Goal: Information Seeking & Learning: Learn about a topic

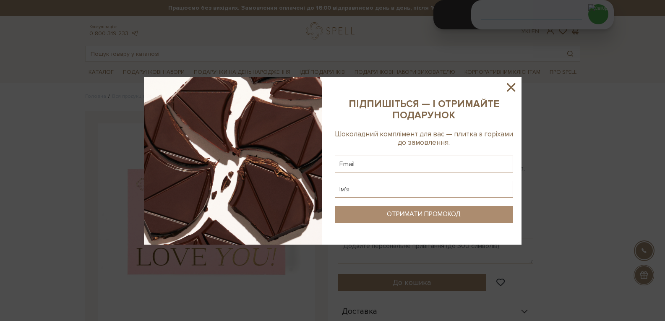
click at [513, 90] on icon at bounding box center [511, 87] width 14 height 14
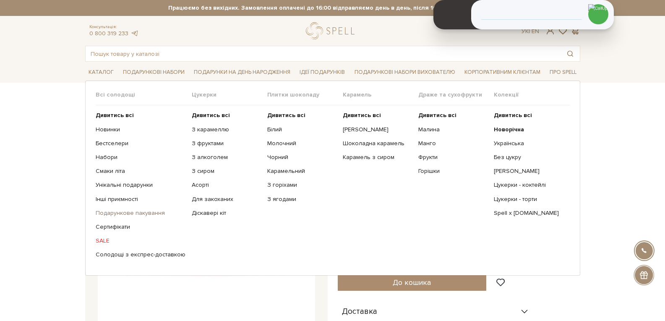
click at [138, 209] on link "Подарункове пакування" at bounding box center [141, 213] width 90 height 8
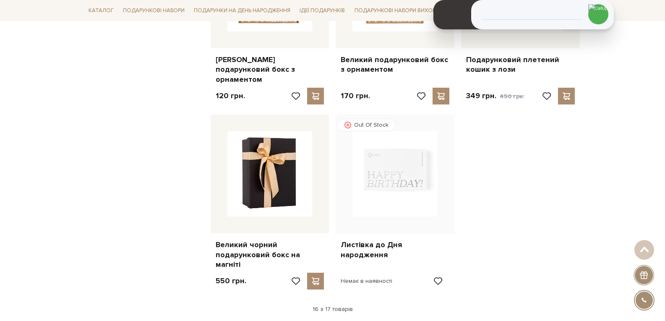
scroll to position [965, 0]
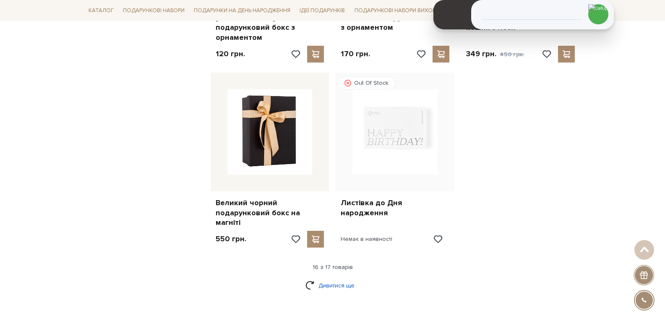
click at [344, 278] on link "Дивитися ще" at bounding box center [332, 285] width 55 height 15
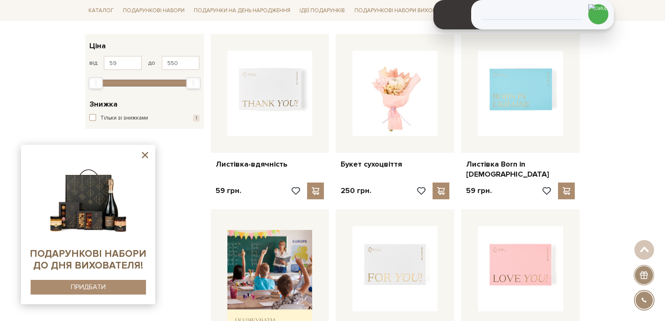
scroll to position [168, 0]
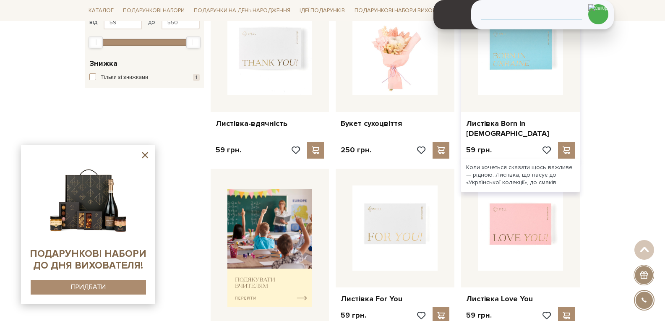
drag, startPoint x: 520, startPoint y: 63, endPoint x: 566, endPoint y: 99, distance: 58.2
click at [520, 63] on img at bounding box center [520, 52] width 85 height 85
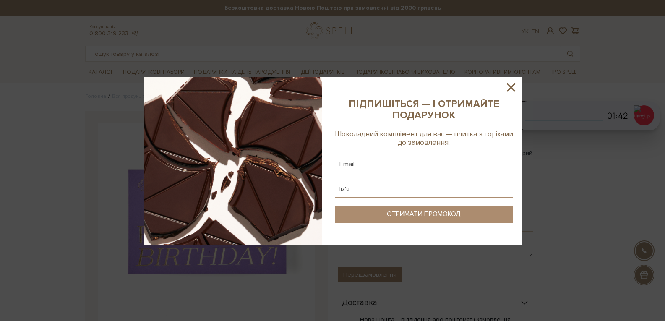
click at [510, 90] on icon at bounding box center [511, 87] width 14 height 14
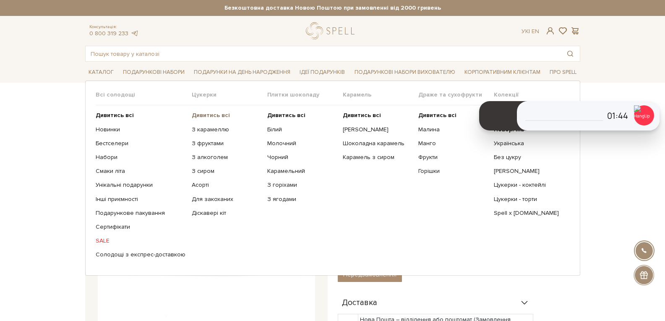
click at [196, 115] on b "Дивитись всі" at bounding box center [211, 115] width 38 height 7
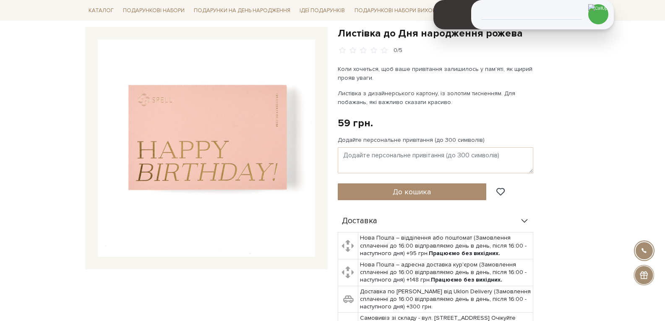
scroll to position [42, 0]
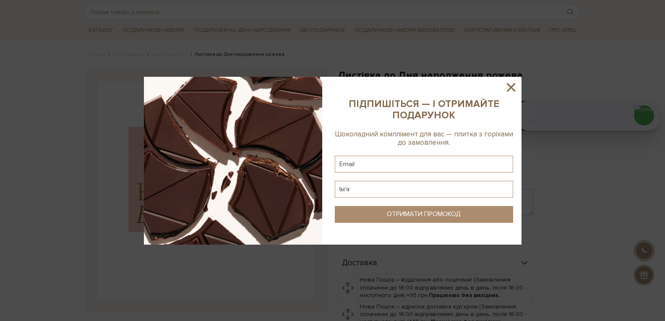
click at [512, 86] on icon at bounding box center [511, 87] width 8 height 8
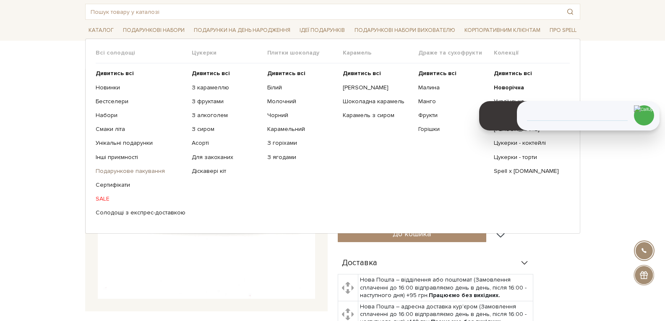
click at [137, 172] on link "Подарункове пакування" at bounding box center [141, 171] width 90 height 8
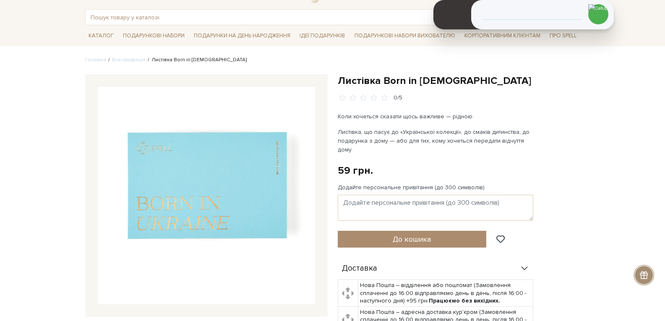
scroll to position [42, 0]
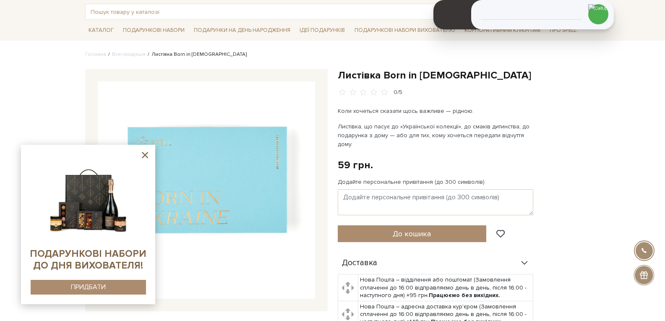
drag, startPoint x: 612, startPoint y: 124, endPoint x: 477, endPoint y: 39, distance: 159.7
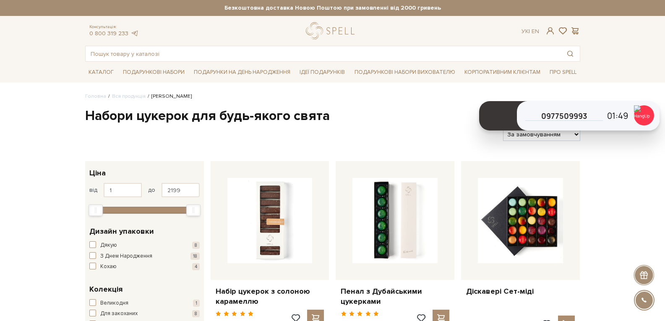
select select "https://spellchocolate.com/our-productions/seti-cukerok/?sort=p.price&order=DESC"
click at [503, 128] on select "За замовчуванням За Ціною (зростання) За Ціною (зменшення) Новинки За популярні…" at bounding box center [541, 134] width 77 height 13
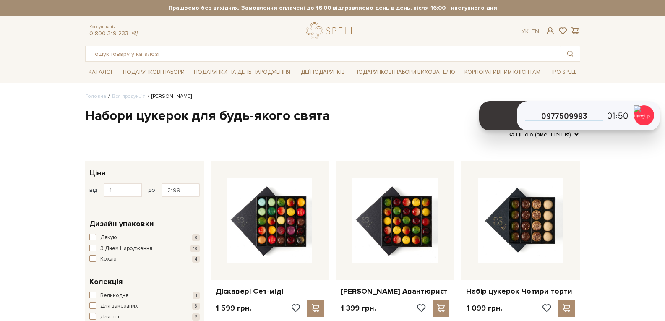
click at [560, 136] on select "За замовчуванням За Ціною (зростання) За Ціною (зменшення) Новинки За популярні…" at bounding box center [541, 134] width 77 height 13
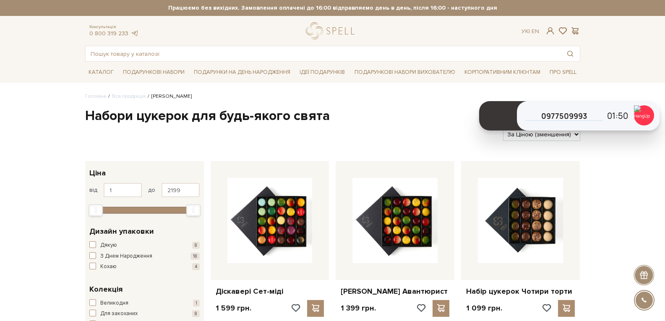
select select "[URL][DOMAIN_NAME]"
click at [503, 128] on select "За замовчуванням За Ціною (зростання) За Ціною (зменшення) Новинки За популярні…" at bounding box center [541, 134] width 77 height 13
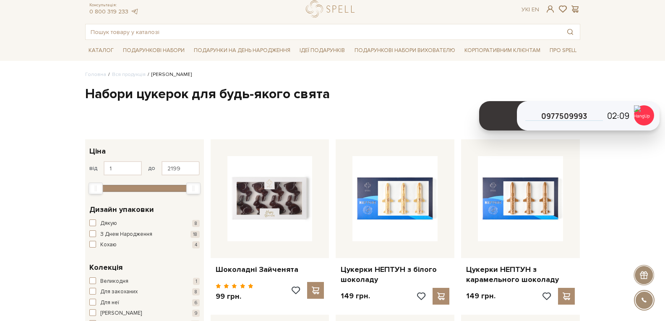
scroll to position [42, 0]
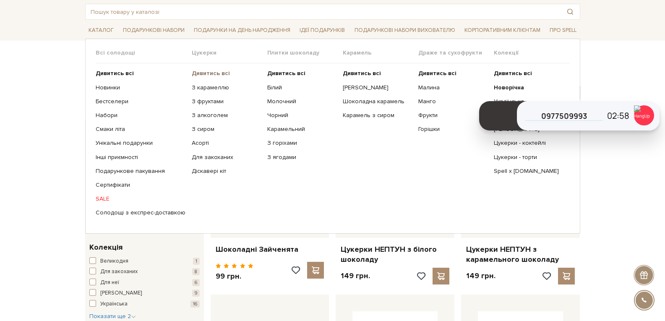
click at [201, 73] on b "Дивитись всі" at bounding box center [211, 73] width 38 height 7
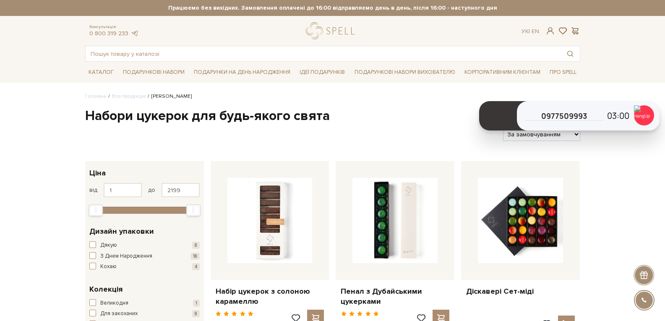
click at [550, 135] on select "За замовчуванням За Ціною (зростання) За Ціною (зменшення) Новинки За популярні…" at bounding box center [541, 134] width 77 height 13
select select "https://spellchocolate.com/our-productions/seti-cukerok/?sort=p.price&order=ASC"
click at [503, 128] on select "За замовчуванням За Ціною (зростання) За Ціною (зменшення) Новинки За популярні…" at bounding box center [541, 134] width 77 height 13
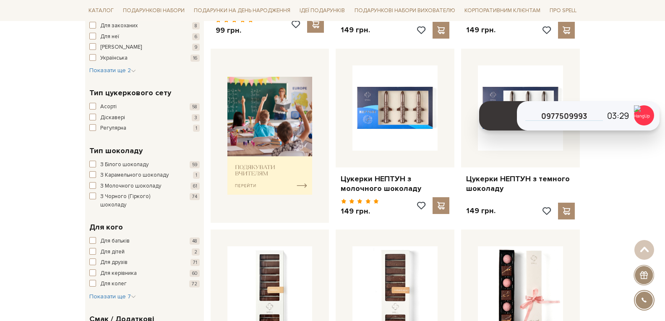
scroll to position [252, 0]
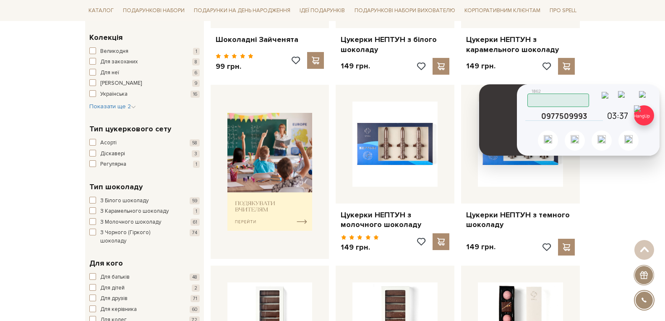
click at [641, 122] on img at bounding box center [644, 115] width 20 height 20
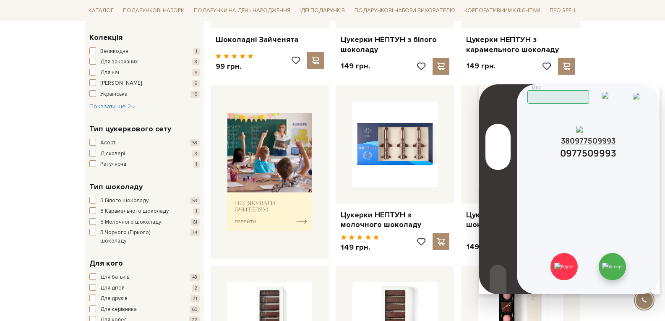
click at [611, 263] on img at bounding box center [612, 267] width 21 height 8
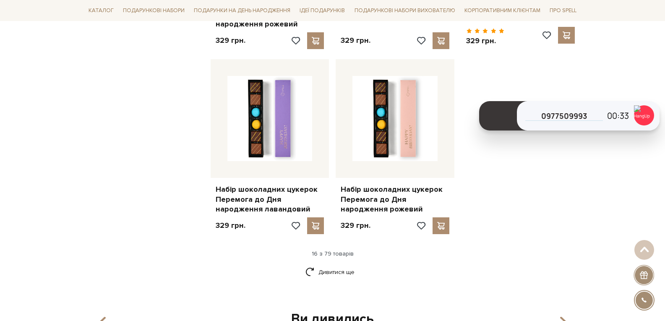
scroll to position [1049, 0]
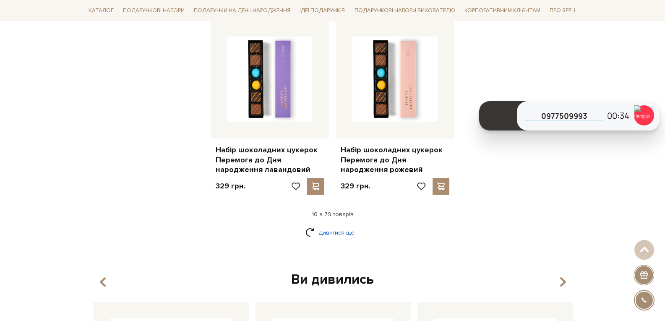
click at [334, 234] on link "Дивитися ще" at bounding box center [332, 232] width 55 height 15
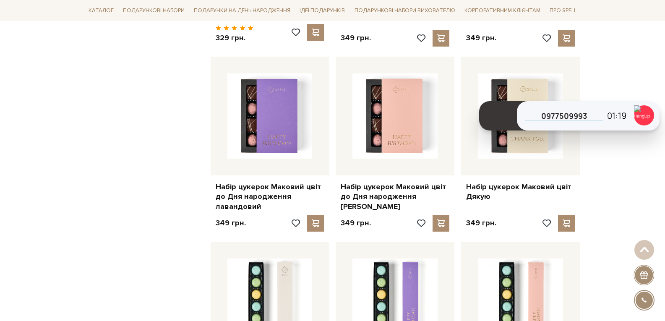
scroll to position [1510, 0]
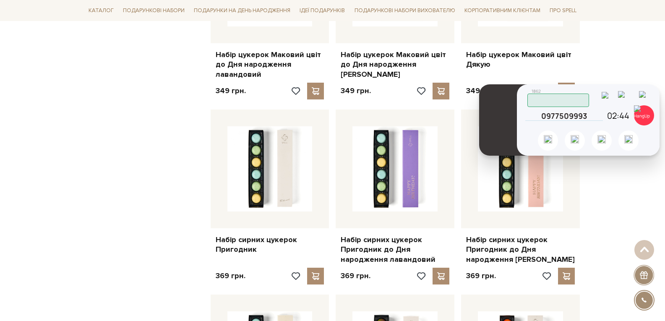
click at [600, 126] on div "Скопійовано в буфер обміну 1 2 ABC 3 DEF 4 GHI 5 JKL 6 MNO 7 PQRS 8 TUV 9 WXYZ …" at bounding box center [588, 119] width 143 height 71
click at [646, 118] on img at bounding box center [644, 115] width 20 height 20
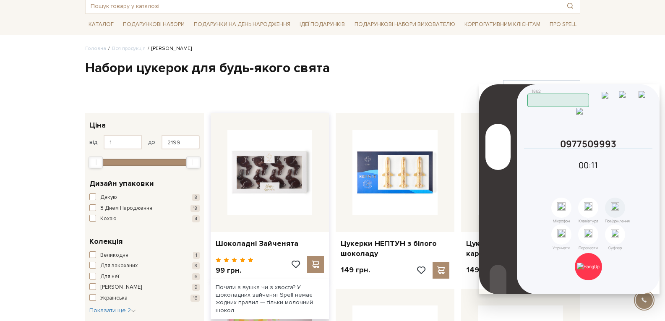
scroll to position [0, 0]
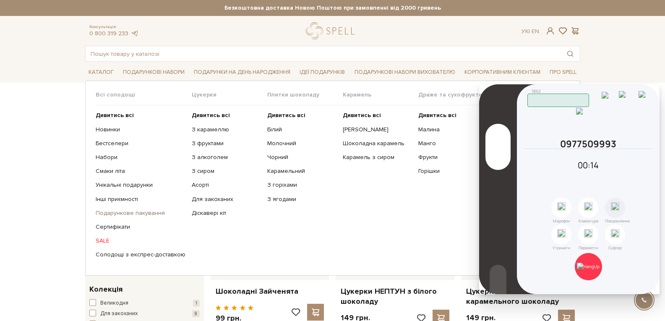
click at [135, 211] on link "Подарункове пакування" at bounding box center [141, 213] width 90 height 8
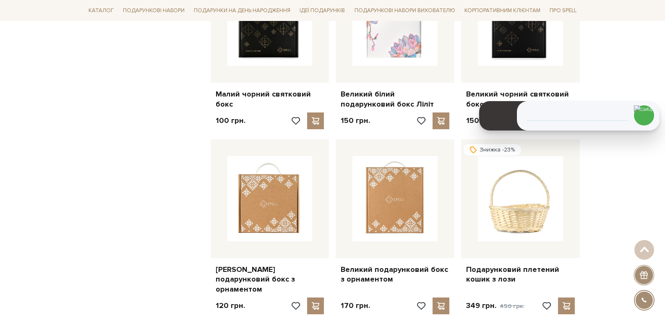
scroll to position [965, 0]
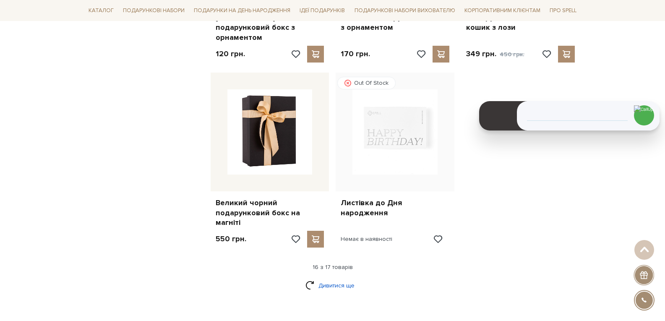
click at [325, 278] on link "Дивитися ще" at bounding box center [332, 285] width 55 height 15
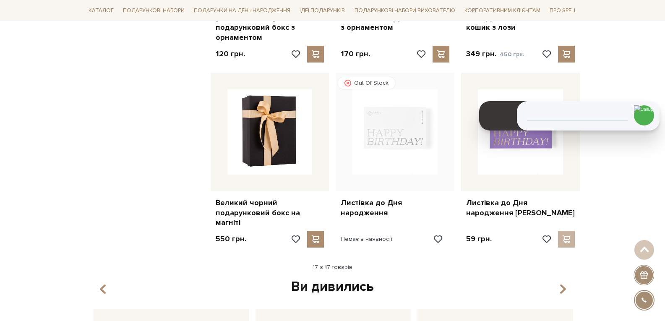
scroll to position [923, 0]
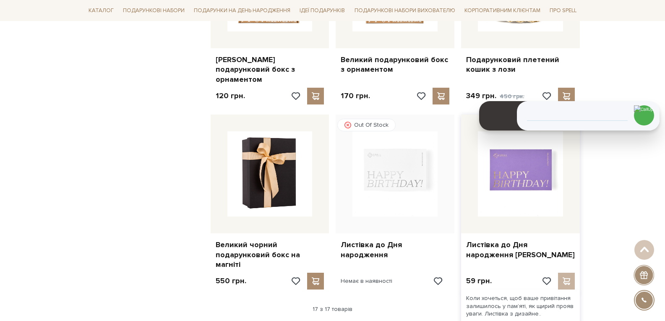
click at [512, 171] on img at bounding box center [520, 173] width 85 height 85
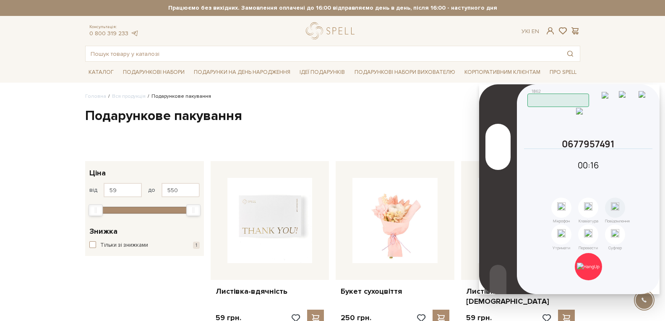
drag, startPoint x: 628, startPoint y: 91, endPoint x: 613, endPoint y: 45, distance: 48.8
drag, startPoint x: 593, startPoint y: 262, endPoint x: 607, endPoint y: 156, distance: 106.3
click at [596, 237] on div "Скопійовано в буфер обміну 1 2 ABC 3 DEF 4 GHI 5 JKL 6 MNO 7 PQRS 8 TUV 9 WXYZ …" at bounding box center [588, 189] width 143 height 210
click at [584, 270] on img at bounding box center [588, 267] width 23 height 8
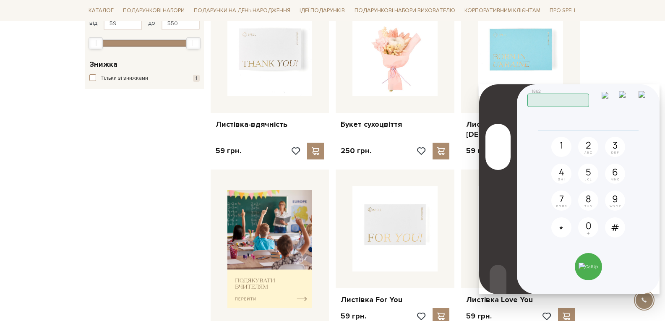
drag, startPoint x: 636, startPoint y: 99, endPoint x: 616, endPoint y: 76, distance: 30.9
click at [635, 99] on img at bounding box center [627, 98] width 16 height 14
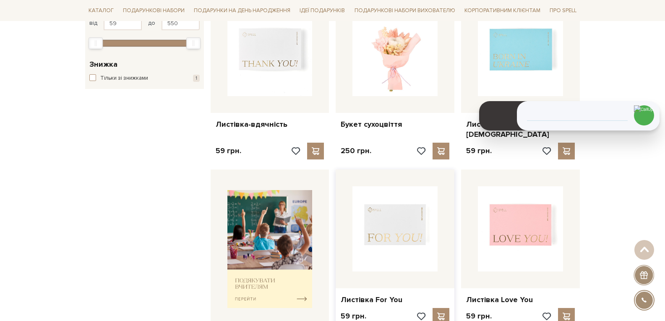
click at [404, 203] on img at bounding box center [394, 228] width 85 height 85
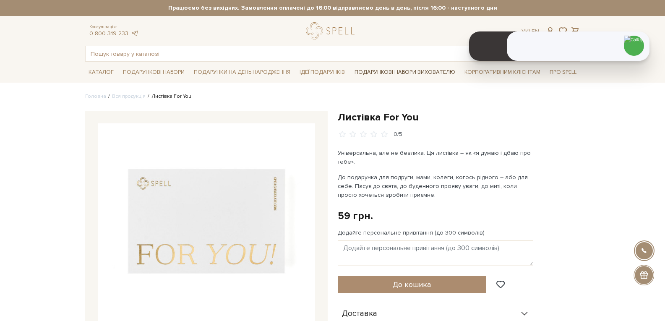
drag, startPoint x: 565, startPoint y: 174, endPoint x: 396, endPoint y: 76, distance: 196.0
click at [565, 174] on div "Листівка For You 0/5 Універсальна, але не безлика. Ця листівка – як «я думаю і …" at bounding box center [459, 297] width 242 height 373
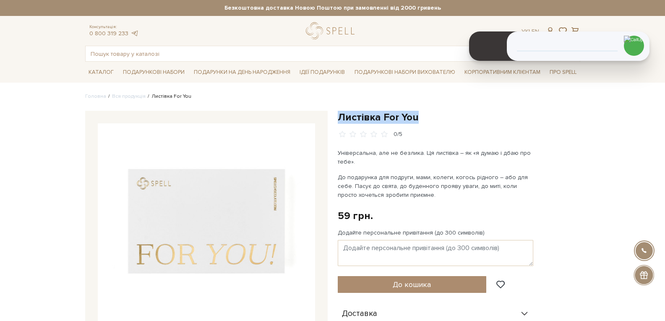
drag, startPoint x: 420, startPoint y: 119, endPoint x: 339, endPoint y: 109, distance: 81.1
copy h1 "Листівка For You"
click at [215, 53] on input "text" at bounding box center [323, 53] width 475 height 15
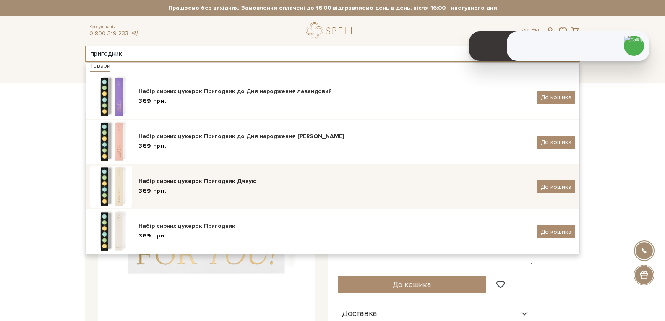
scroll to position [5, 0]
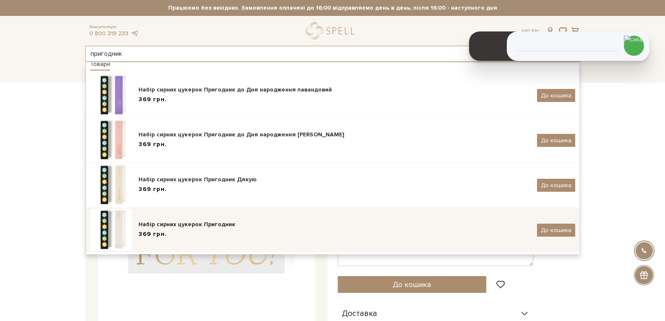
type input "пригодник"
click at [220, 229] on div "Набір сирних цукерок Пригодник 369 грн." at bounding box center [334, 230] width 392 height 20
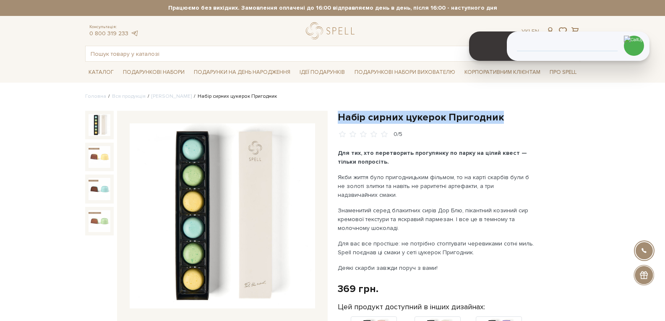
drag, startPoint x: 499, startPoint y: 116, endPoint x: 339, endPoint y: 120, distance: 160.3
click at [339, 120] on h1 "Набір сирних цукерок Пригодник" at bounding box center [459, 117] width 242 height 13
copy h1 "Набір сирних цукерок Пригодник"
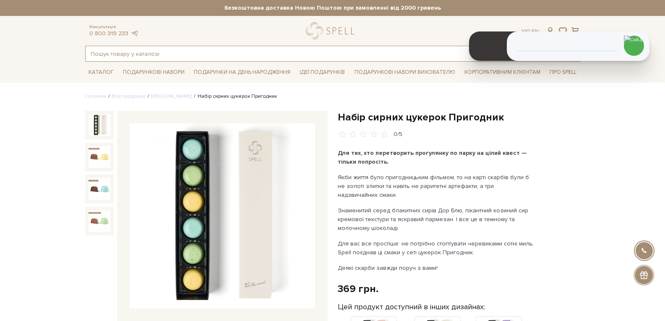
click at [130, 53] on input "text" at bounding box center [323, 53] width 475 height 15
type input "к"
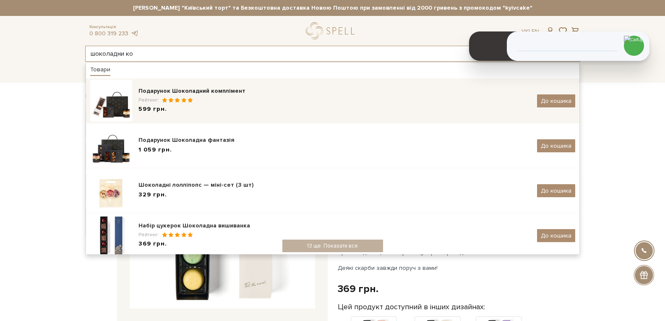
type input "шоколадни ко"
click at [175, 107] on div "599 грн." at bounding box center [334, 109] width 392 height 9
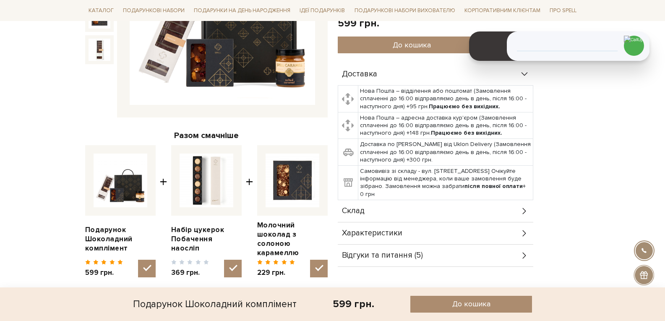
scroll to position [294, 0]
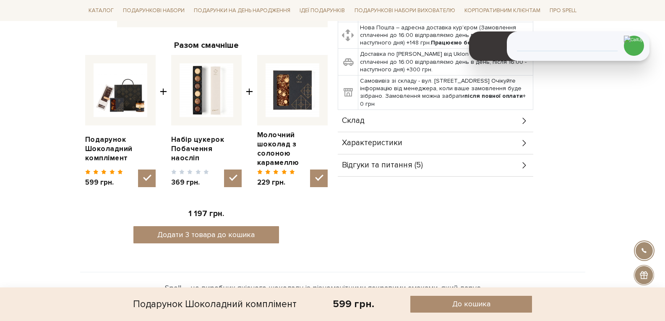
click at [379, 126] on div "Склад" at bounding box center [435, 121] width 195 height 22
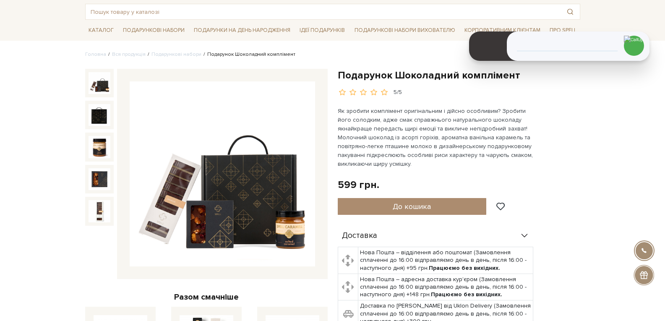
scroll to position [0, 0]
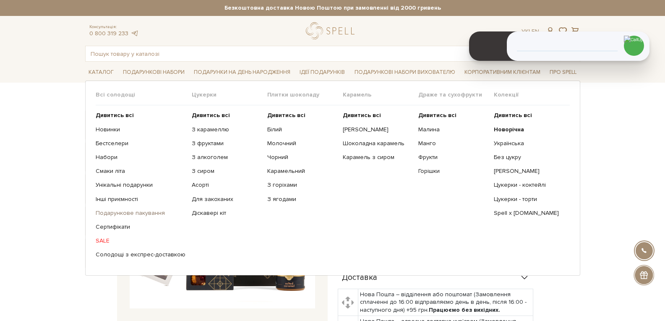
click at [131, 214] on link "Подарункове пакування" at bounding box center [141, 213] width 90 height 8
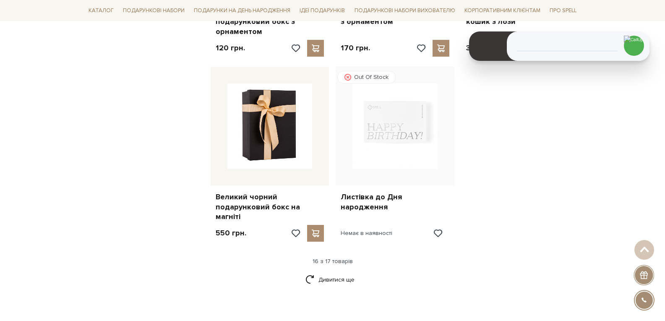
scroll to position [923, 0]
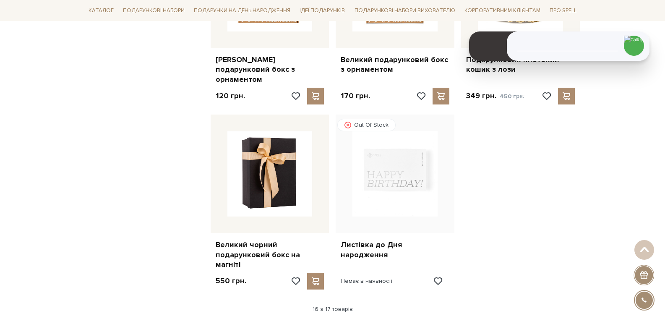
click at [339, 320] on link "Дивитися ще" at bounding box center [332, 327] width 55 height 15
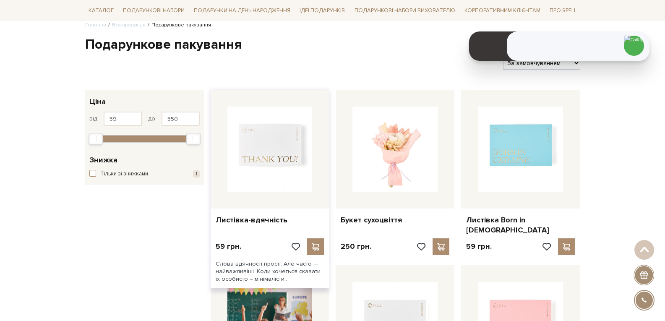
scroll to position [0, 0]
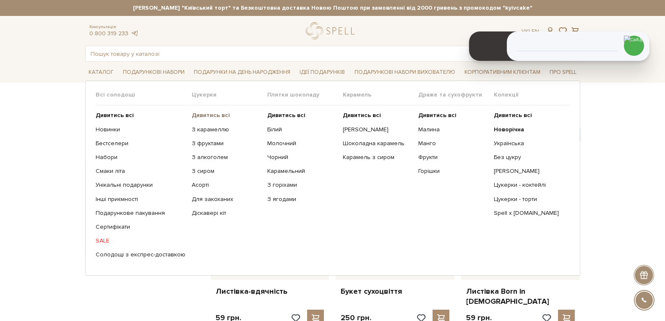
click at [208, 112] on b "Дивитись всі" at bounding box center [211, 115] width 38 height 7
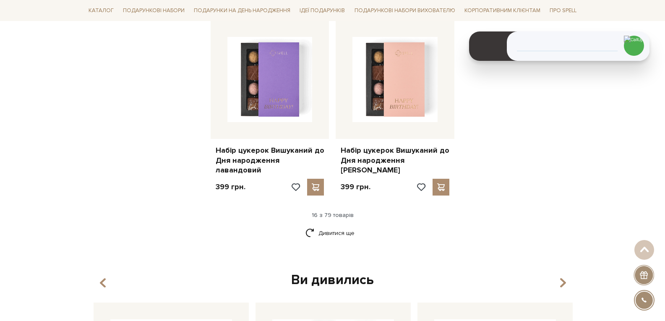
scroll to position [1133, 0]
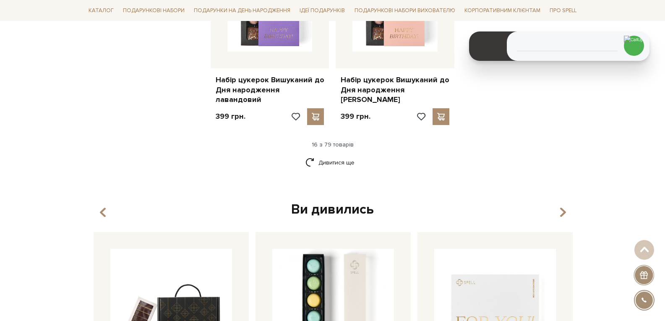
drag, startPoint x: 344, startPoint y: 154, endPoint x: 477, endPoint y: 166, distance: 133.9
click at [344, 155] on link "Дивитися ще" at bounding box center [332, 162] width 55 height 15
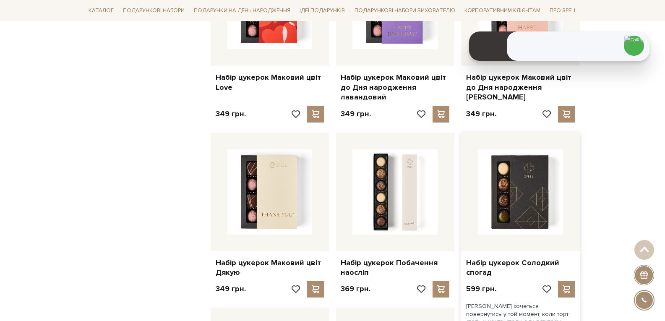
scroll to position [1510, 0]
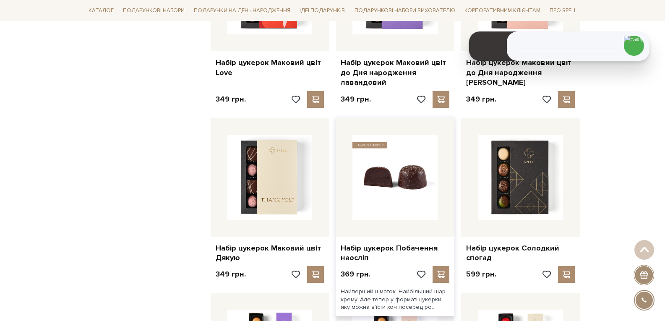
drag, startPoint x: 398, startPoint y: 174, endPoint x: 412, endPoint y: 179, distance: 15.1
click at [396, 172] on img at bounding box center [394, 177] width 85 height 85
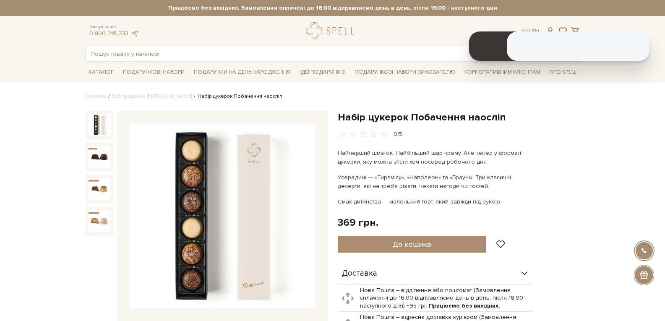
click at [334, 32] on link "logo" at bounding box center [332, 30] width 52 height 17
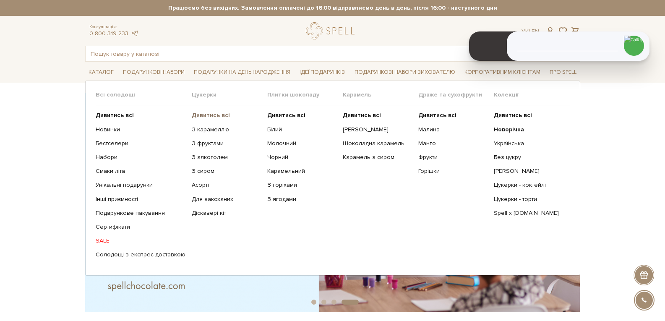
click at [198, 112] on b "Дивитись всі" at bounding box center [211, 115] width 38 height 7
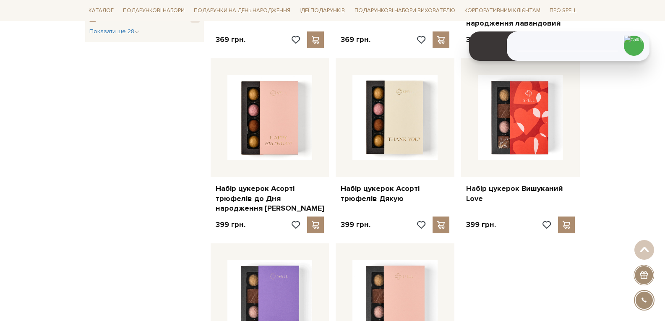
scroll to position [1133, 0]
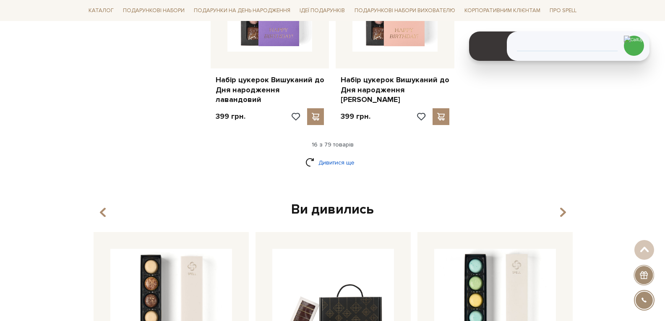
click at [331, 155] on link "Дивитися ще" at bounding box center [332, 162] width 55 height 15
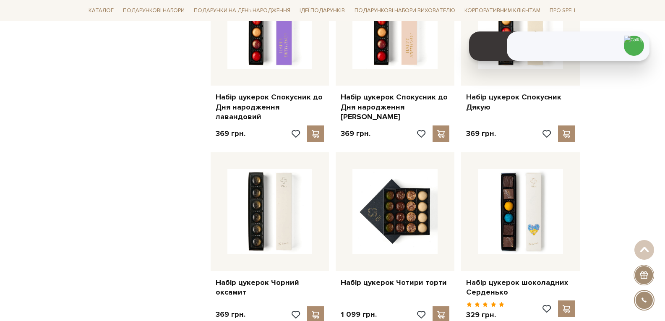
scroll to position [1971, 0]
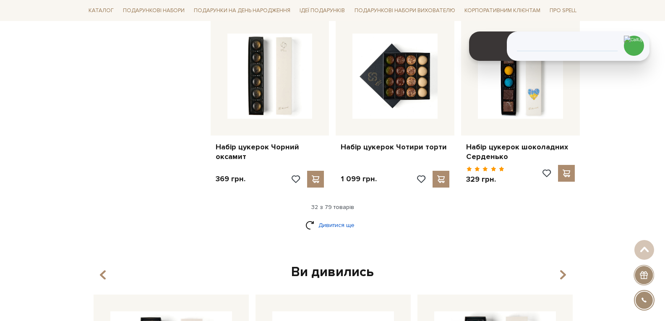
click at [328, 218] on link "Дивитися ще" at bounding box center [332, 225] width 55 height 15
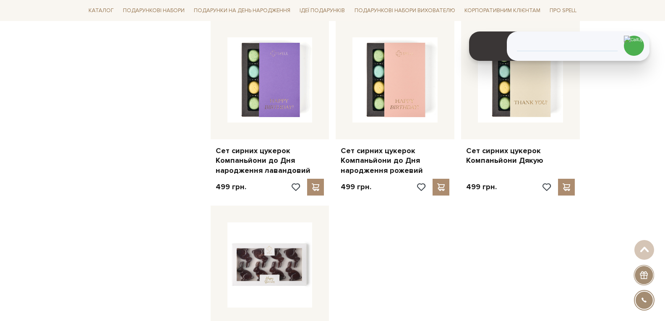
scroll to position [2978, 0]
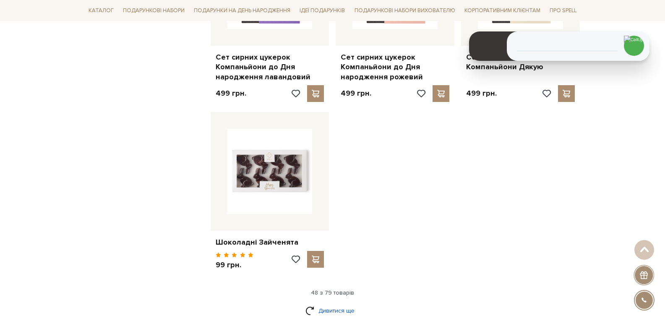
click at [344, 303] on link "Дивитися ще" at bounding box center [332, 310] width 55 height 15
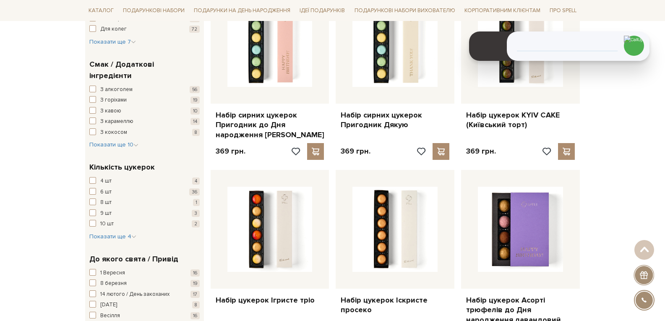
scroll to position [549, 0]
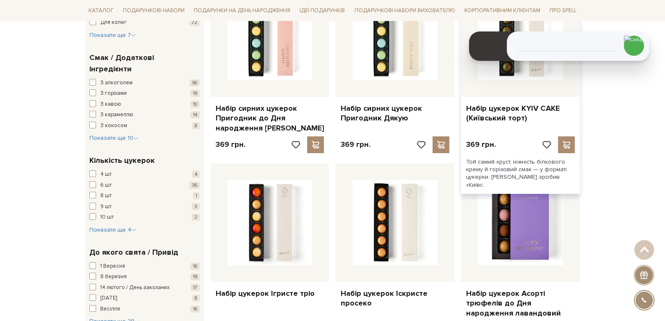
click at [541, 85] on div at bounding box center [520, 37] width 119 height 119
click at [504, 109] on link "Набір цукерок KYIV CAKE (Київський торт)" at bounding box center [520, 114] width 109 height 20
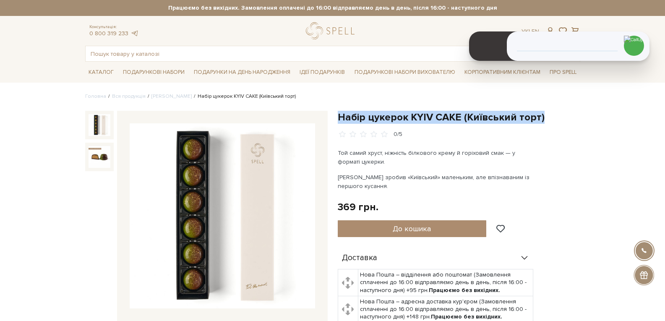
drag, startPoint x: 339, startPoint y: 117, endPoint x: 539, endPoint y: 115, distance: 200.1
click at [539, 115] on h1 "Набір цукерок KYIV CAKE (Київський торт)" at bounding box center [459, 117] width 242 height 13
copy h1 "Набір цукерок KYIV CAKE (Київський торт)"
click at [156, 57] on input "text" at bounding box center [323, 53] width 475 height 15
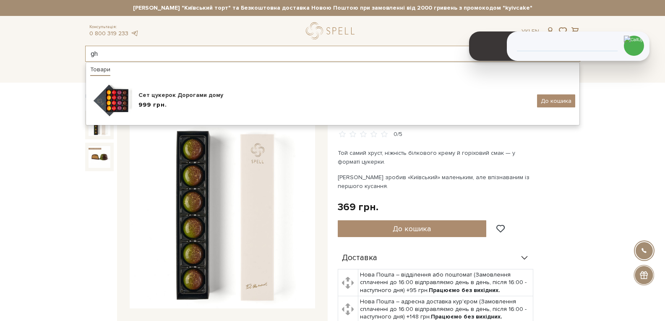
type input "g"
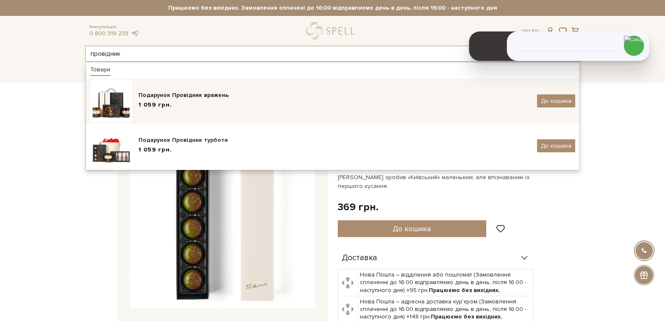
type input "провідник"
click at [169, 107] on span "1 059 грн." at bounding box center [155, 105] width 34 height 9
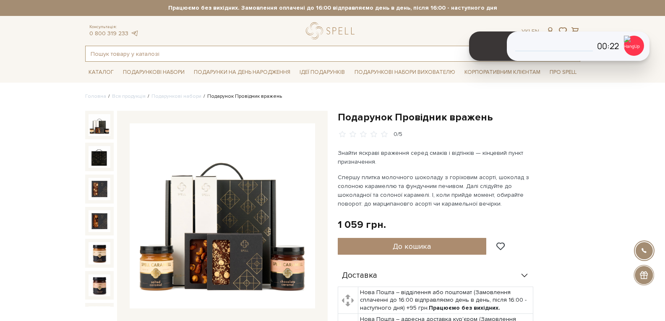
click at [196, 55] on input "text" at bounding box center [323, 53] width 475 height 15
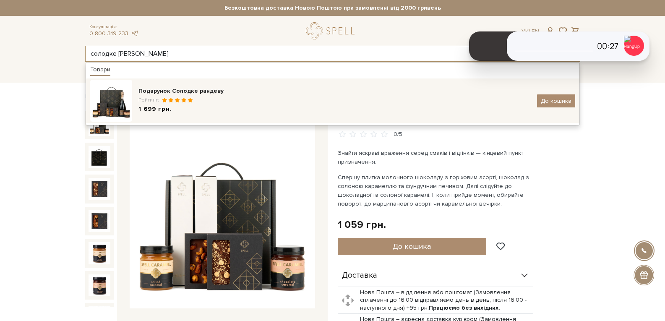
type input "солодке рандеву"
click at [177, 99] on span at bounding box center [177, 99] width 6 height 5
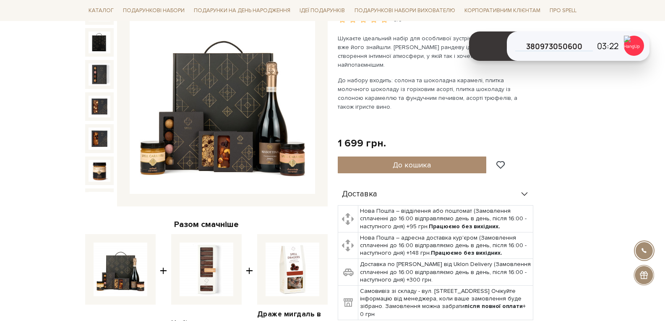
scroll to position [168, 0]
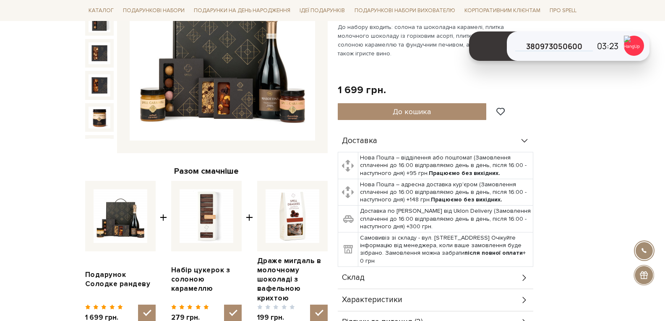
click at [372, 267] on div "Склад" at bounding box center [435, 278] width 195 height 22
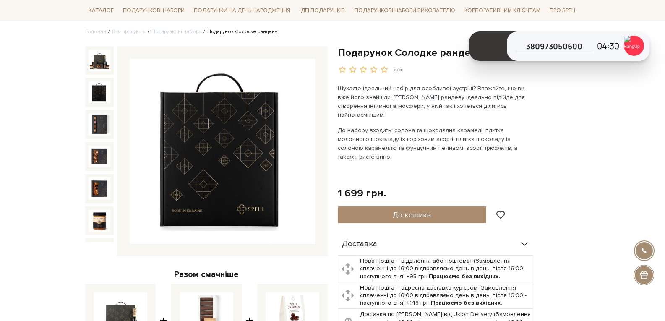
scroll to position [42, 0]
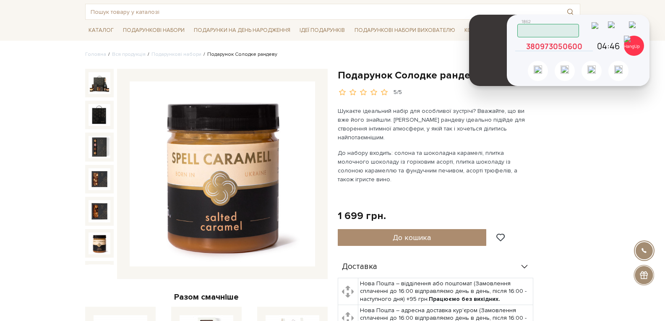
click at [590, 47] on icon at bounding box center [589, 46] width 8 height 8
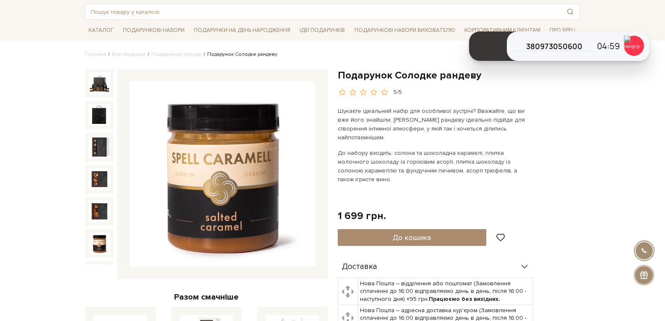
drag, startPoint x: 635, startPoint y: 49, endPoint x: 637, endPoint y: 135, distance: 85.6
click at [635, 54] on img at bounding box center [634, 46] width 20 height 20
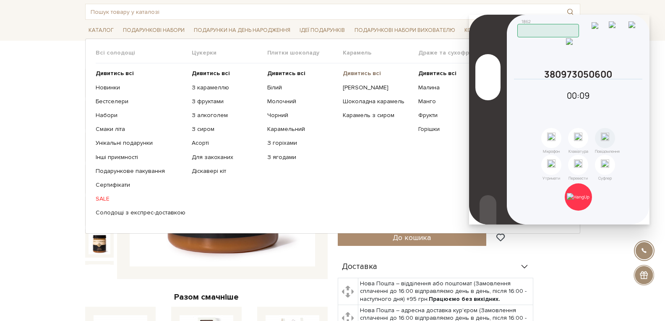
click at [354, 74] on b "Дивитись всі" at bounding box center [362, 73] width 38 height 7
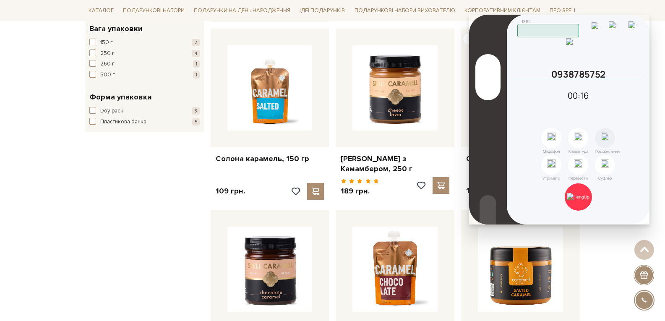
scroll to position [168, 0]
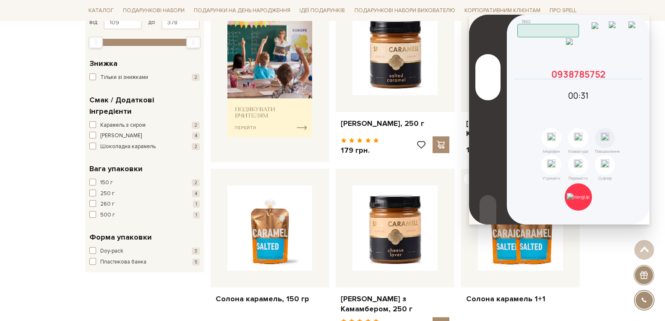
click at [638, 78] on icon at bounding box center [639, 74] width 8 height 8
click at [576, 193] on img at bounding box center [578, 197] width 23 height 8
